Goal: Navigation & Orientation: Find specific page/section

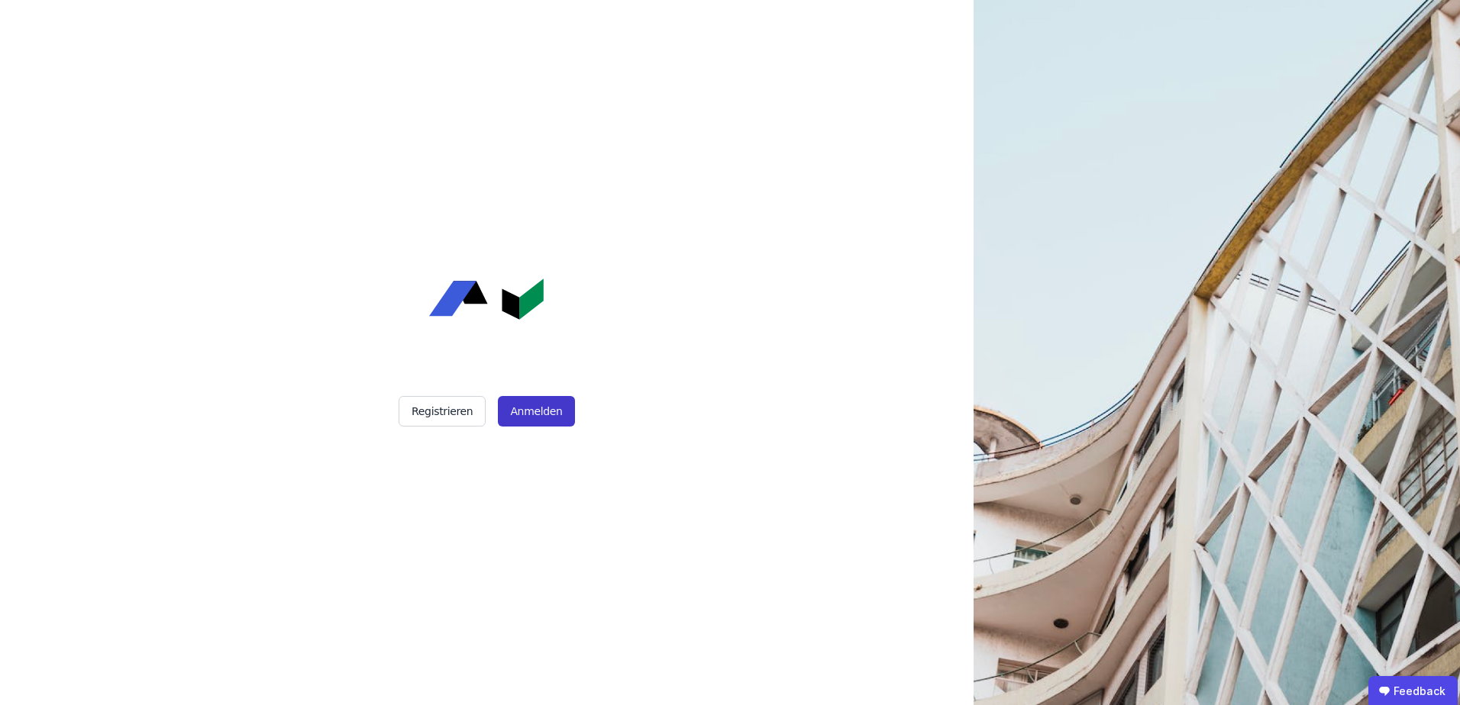
click at [528, 413] on button "Anmelden" at bounding box center [536, 411] width 76 height 31
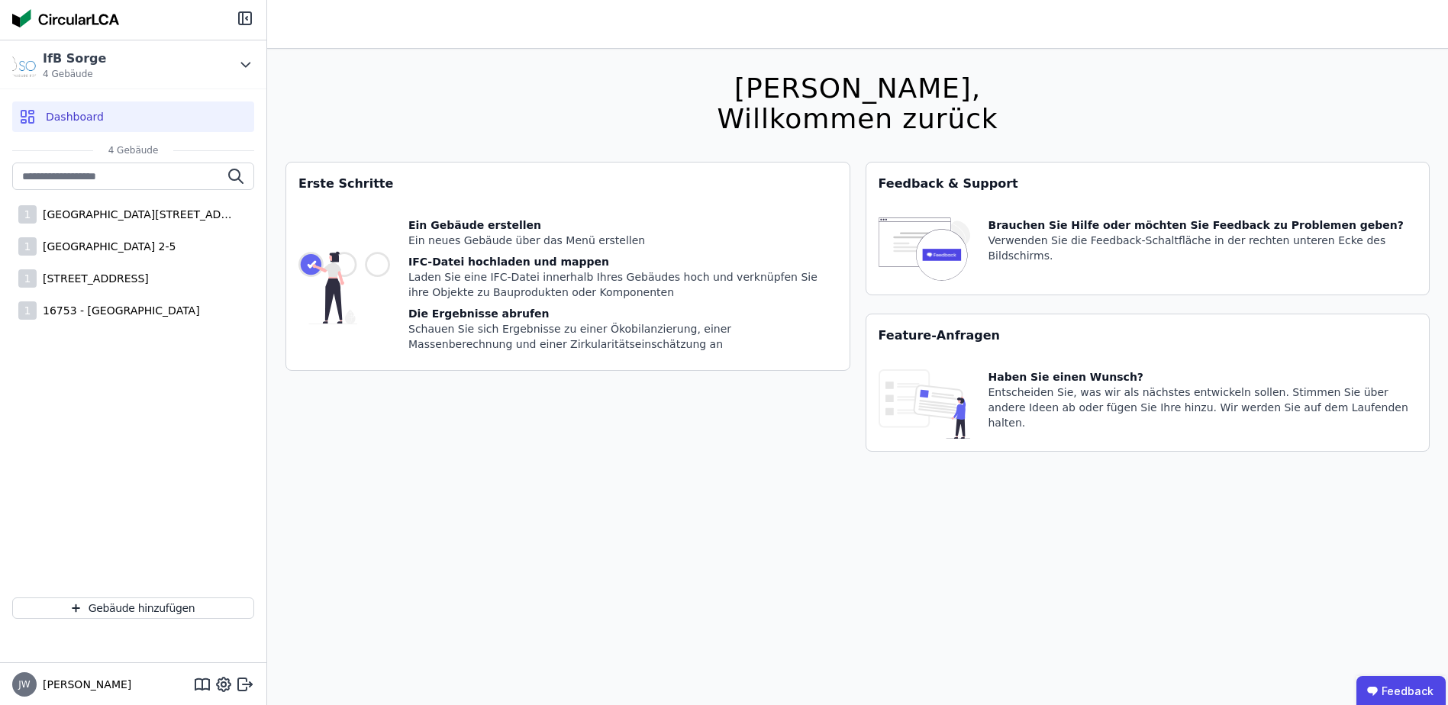
click at [89, 15] on img at bounding box center [65, 18] width 107 height 18
